Goal: Task Accomplishment & Management: Manage account settings

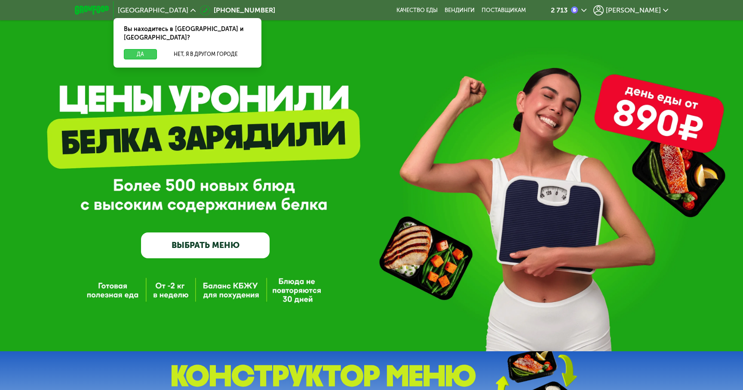
click at [143, 49] on button "Да" at bounding box center [140, 54] width 33 height 10
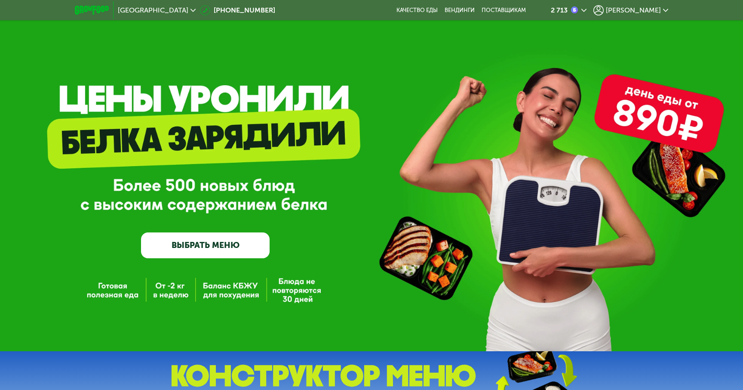
click at [668, 7] on div "[PERSON_NAME]" at bounding box center [631, 10] width 75 height 10
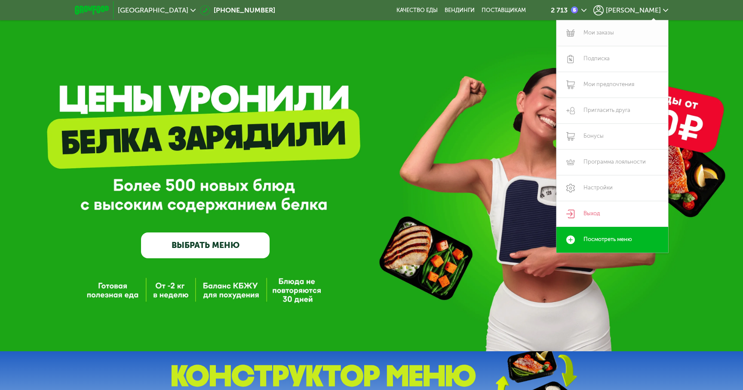
click at [602, 32] on link "Мои заказы" at bounding box center [613, 33] width 112 height 26
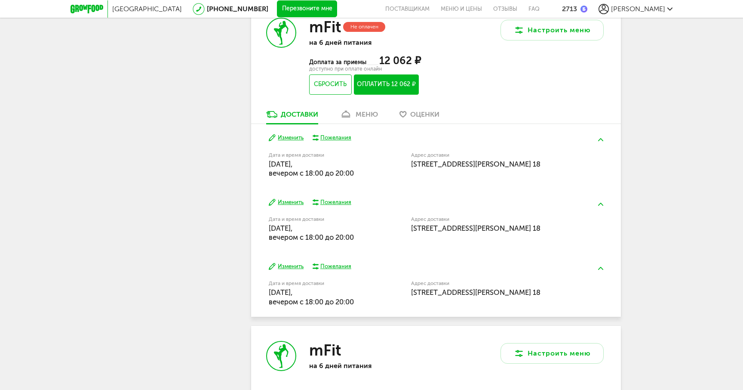
scroll to position [421, 0]
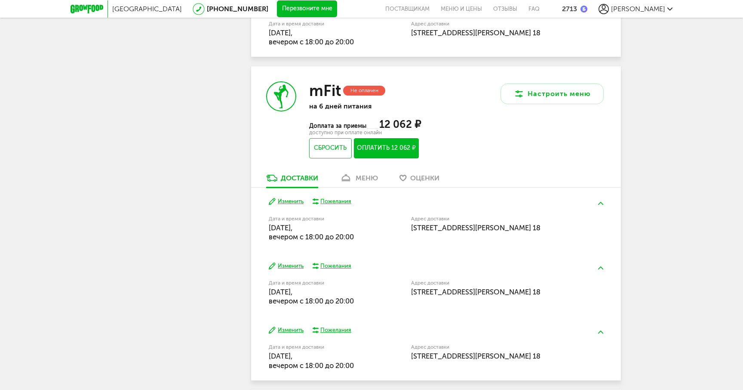
click at [366, 178] on div "меню" at bounding box center [367, 178] width 22 height 8
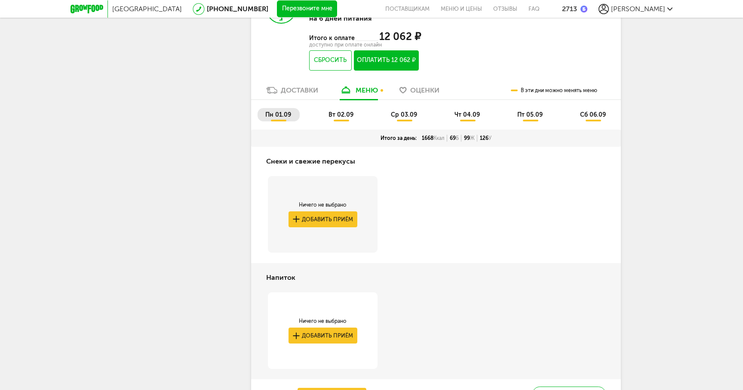
scroll to position [412, 0]
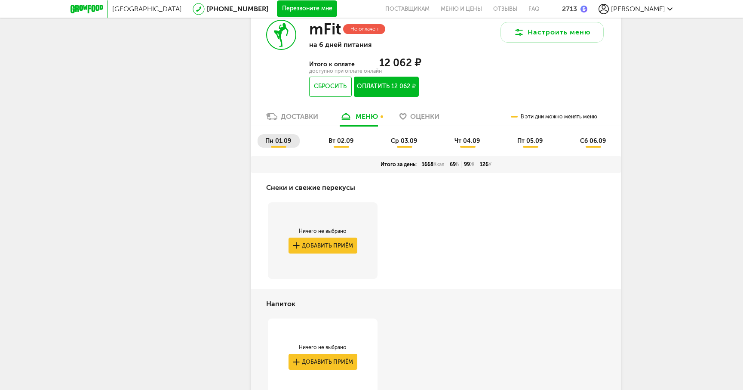
click at [348, 137] on li "вт 02.09" at bounding box center [341, 140] width 41 height 13
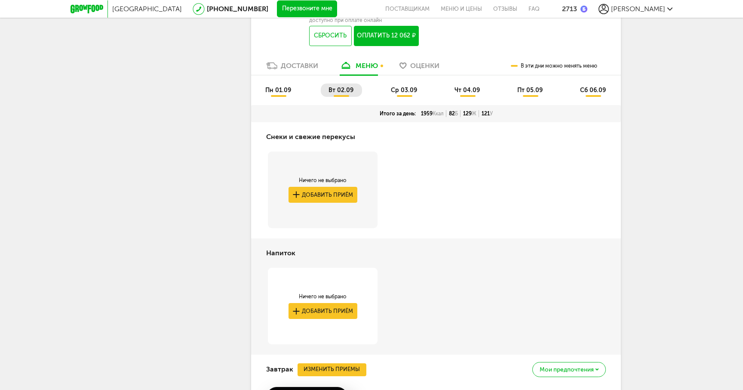
scroll to position [458, 0]
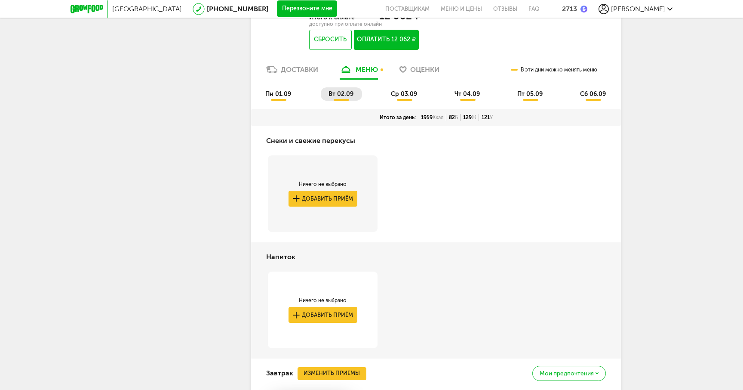
click at [280, 95] on span "пн 01.09" at bounding box center [278, 93] width 26 height 7
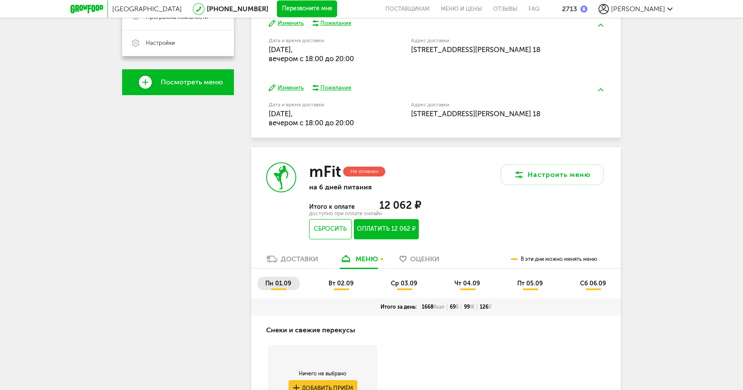
scroll to position [308, 0]
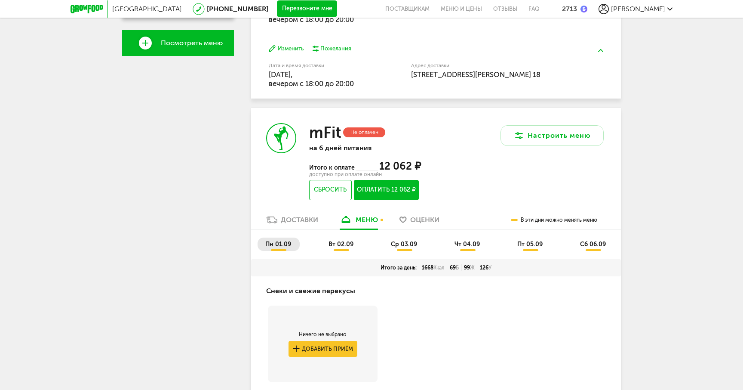
click at [404, 243] on span "ср 03.09" at bounding box center [404, 243] width 26 height 7
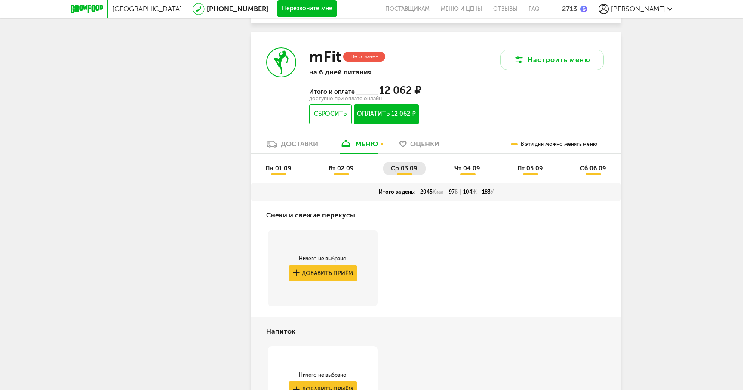
scroll to position [392, 0]
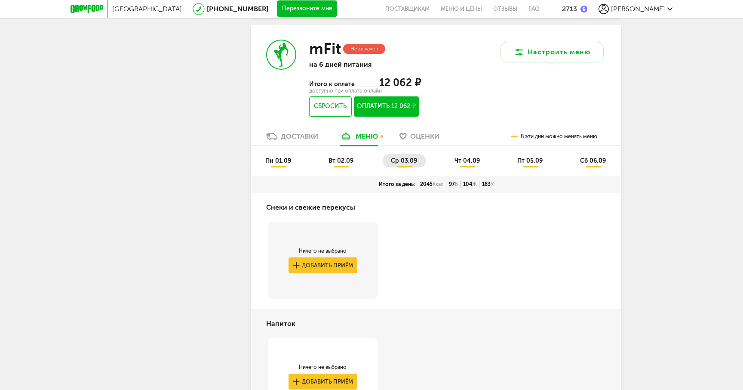
click at [465, 164] on span "чт 04.09" at bounding box center [467, 160] width 25 height 7
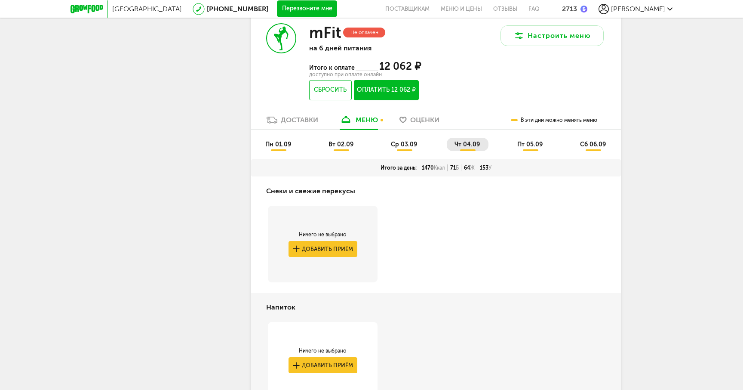
scroll to position [407, 0]
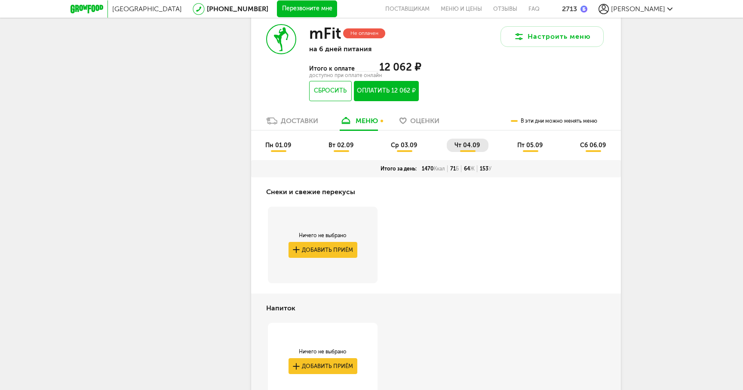
click at [527, 140] on li "пт 05.09" at bounding box center [531, 144] width 42 height 13
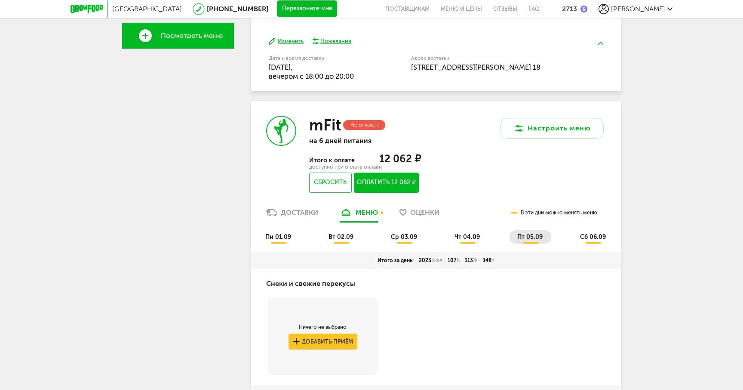
scroll to position [318, 0]
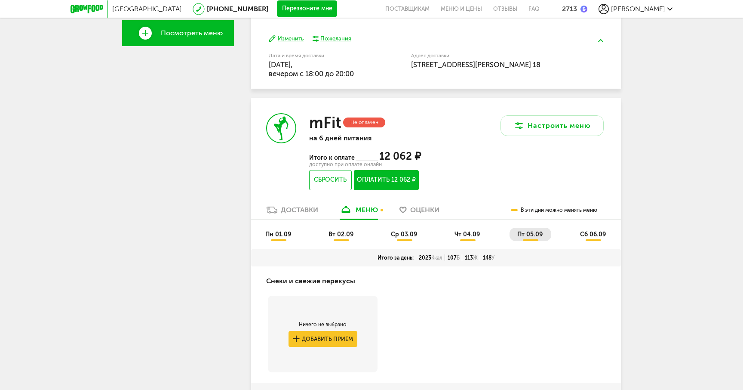
click at [593, 237] on span "сб 06.09" at bounding box center [593, 234] width 26 height 7
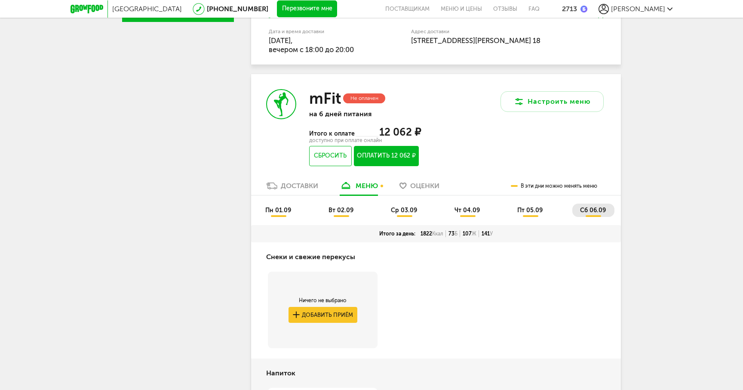
scroll to position [347, 0]
